Goal: Information Seeking & Learning: Check status

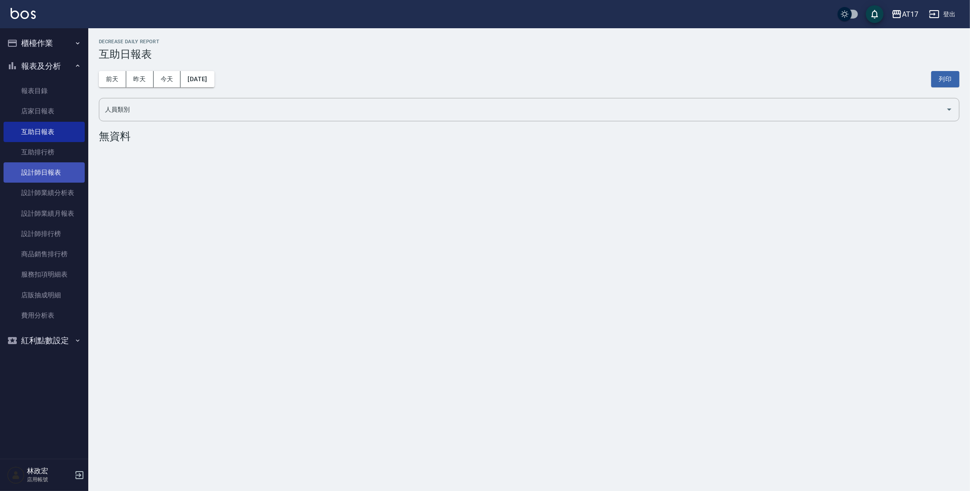
click at [61, 178] on link "設計師日報表" at bounding box center [44, 172] width 81 height 20
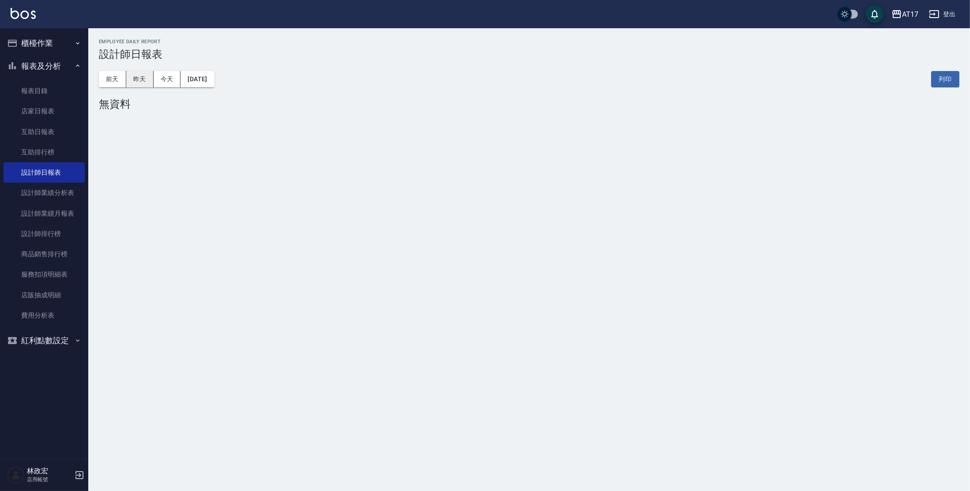
click at [140, 79] on button "昨天" at bounding box center [139, 79] width 27 height 16
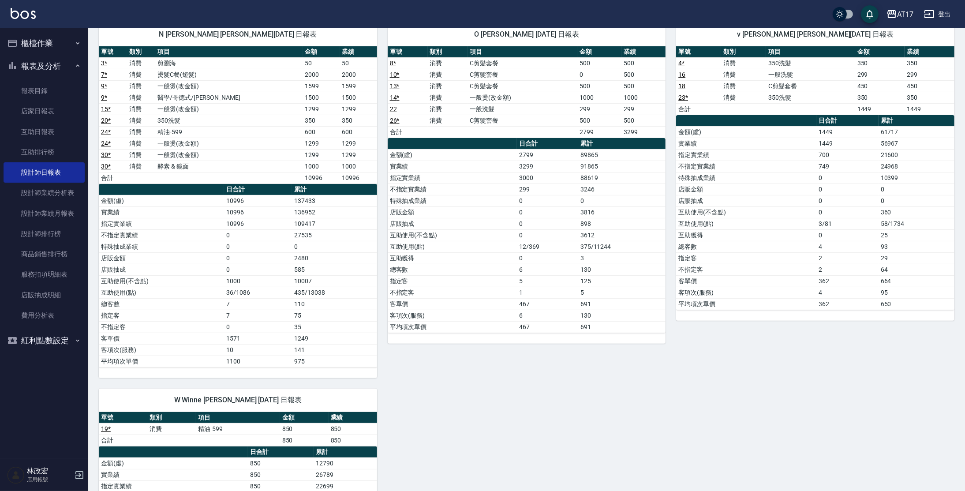
scroll to position [396, 0]
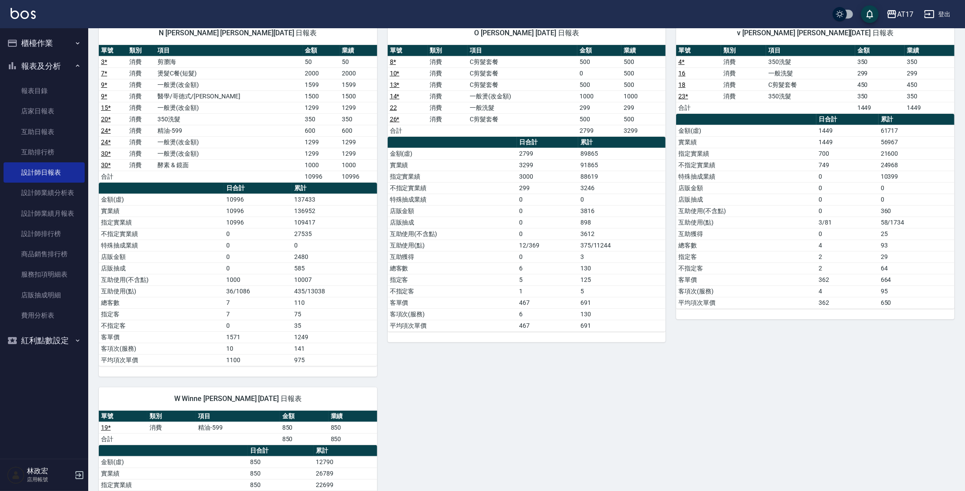
click at [596, 217] on td "898" at bounding box center [621, 222] width 87 height 11
click at [597, 232] on td "3612" at bounding box center [621, 233] width 87 height 11
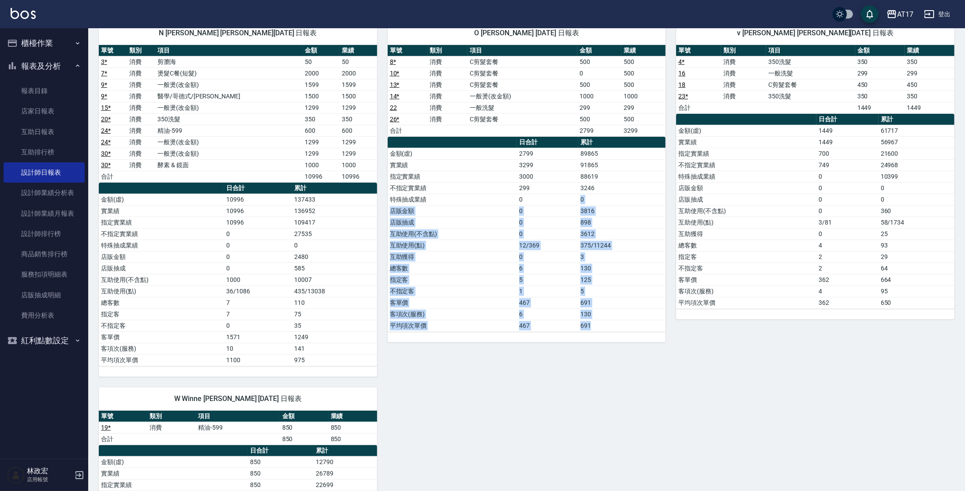
drag, startPoint x: 614, startPoint y: 320, endPoint x: 560, endPoint y: 193, distance: 138.1
click at [560, 193] on tbody "金額(虛) 2799 89865 實業績 3299 91865 指定實業績 3000 88619 不指定實業績 299 3246 特殊抽成業績 0 0 店販金…" at bounding box center [527, 239] width 278 height 183
click at [560, 195] on td "0" at bounding box center [547, 199] width 61 height 11
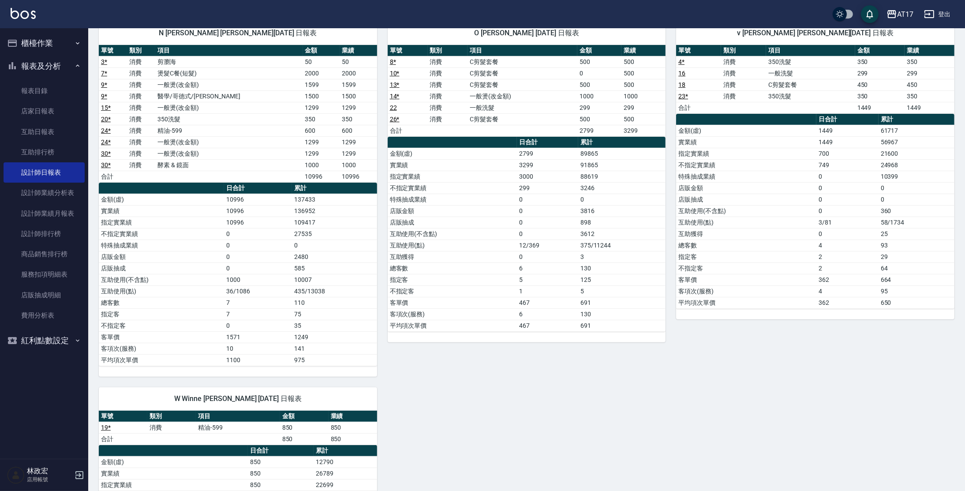
click at [594, 274] on td "125" at bounding box center [621, 279] width 87 height 11
drag, startPoint x: 596, startPoint y: 265, endPoint x: 575, endPoint y: 262, distance: 20.9
click at [575, 262] on tr "總客數 6 130" at bounding box center [527, 267] width 278 height 11
click at [575, 262] on td "6" at bounding box center [547, 267] width 61 height 11
drag, startPoint x: 575, startPoint y: 262, endPoint x: 608, endPoint y: 273, distance: 34.5
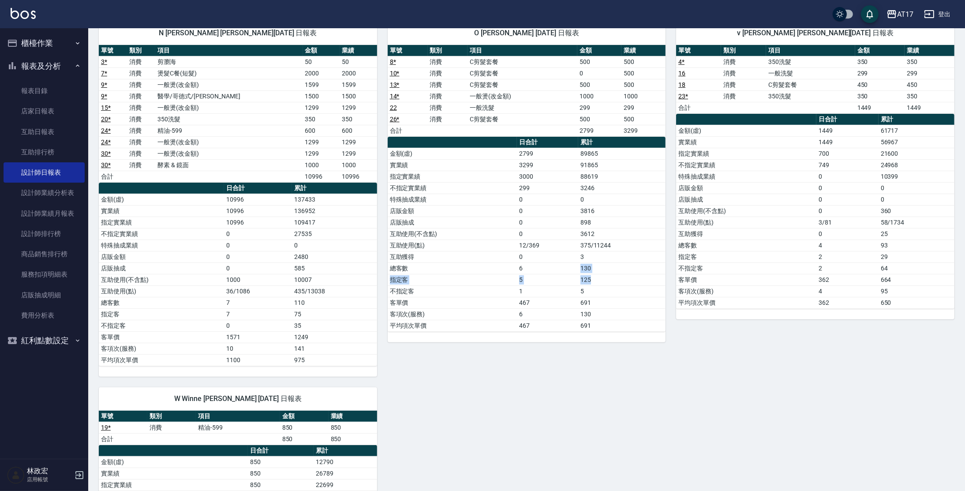
click at [607, 274] on tbody "金額(虛) 2799 89865 實業績 3299 91865 指定實業績 3000 88619 不指定實業績 299 3246 特殊抽成業績 0 0 店販金…" at bounding box center [527, 239] width 278 height 183
click at [608, 274] on td "125" at bounding box center [621, 279] width 87 height 11
